Goal: Check status: Check status

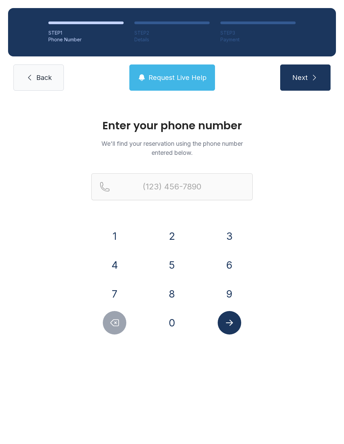
click at [237, 293] on button "9" at bounding box center [230, 294] width 24 height 24
click at [172, 326] on button "0" at bounding box center [172, 323] width 24 height 24
click at [110, 234] on button "1" at bounding box center [115, 236] width 24 height 24
click at [228, 263] on button "6" at bounding box center [230, 265] width 24 height 24
click at [173, 268] on button "5" at bounding box center [172, 265] width 24 height 24
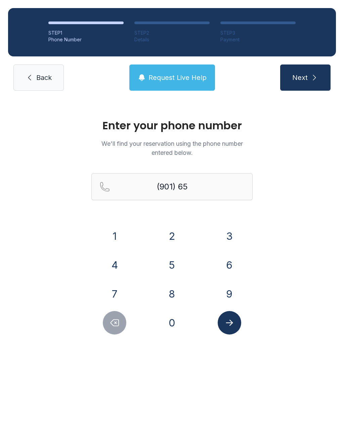
click at [115, 237] on button "1" at bounding box center [115, 236] width 24 height 24
click at [171, 299] on button "8" at bounding box center [172, 294] width 24 height 24
click at [112, 270] on button "4" at bounding box center [115, 265] width 24 height 24
click at [115, 242] on button "1" at bounding box center [115, 236] width 24 height 24
click at [115, 239] on button "1" at bounding box center [115, 236] width 24 height 24
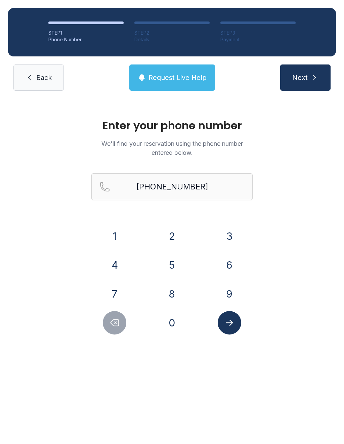
click at [228, 325] on icon "Submit lookup form" at bounding box center [229, 323] width 10 height 10
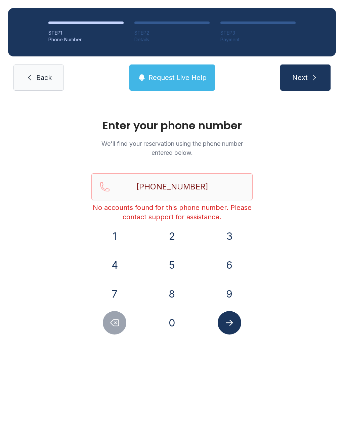
click at [223, 321] on button "Submit lookup form" at bounding box center [230, 323] width 24 height 24
click at [110, 316] on button "Delete number" at bounding box center [115, 323] width 24 height 24
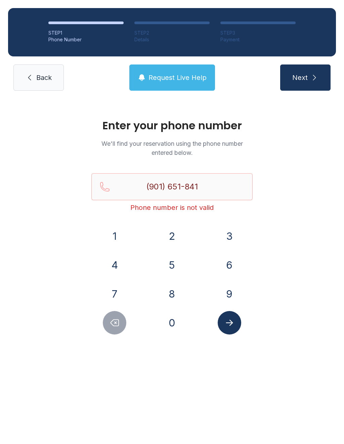
click at [110, 316] on button "Delete number" at bounding box center [115, 323] width 24 height 24
click at [105, 318] on button "Delete number" at bounding box center [115, 323] width 24 height 24
click at [108, 325] on button "Delete number" at bounding box center [115, 323] width 24 height 24
click at [119, 325] on icon "Delete number" at bounding box center [115, 323] width 8 height 6
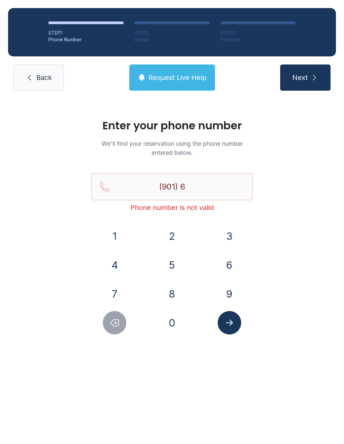
click at [119, 325] on icon "Delete number" at bounding box center [115, 323] width 8 height 6
click at [120, 327] on button "Delete number" at bounding box center [115, 323] width 24 height 24
click at [120, 326] on button "Delete number" at bounding box center [115, 323] width 24 height 24
type input "(9"
click at [121, 324] on button "Delete number" at bounding box center [115, 323] width 24 height 24
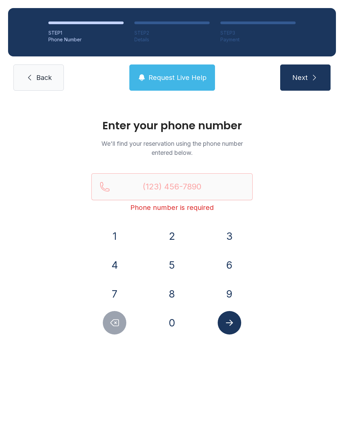
click at [120, 324] on button "Delete number" at bounding box center [115, 323] width 24 height 24
click at [120, 326] on icon "Delete number" at bounding box center [115, 323] width 10 height 10
